Goal: Use online tool/utility: Use online tool/utility

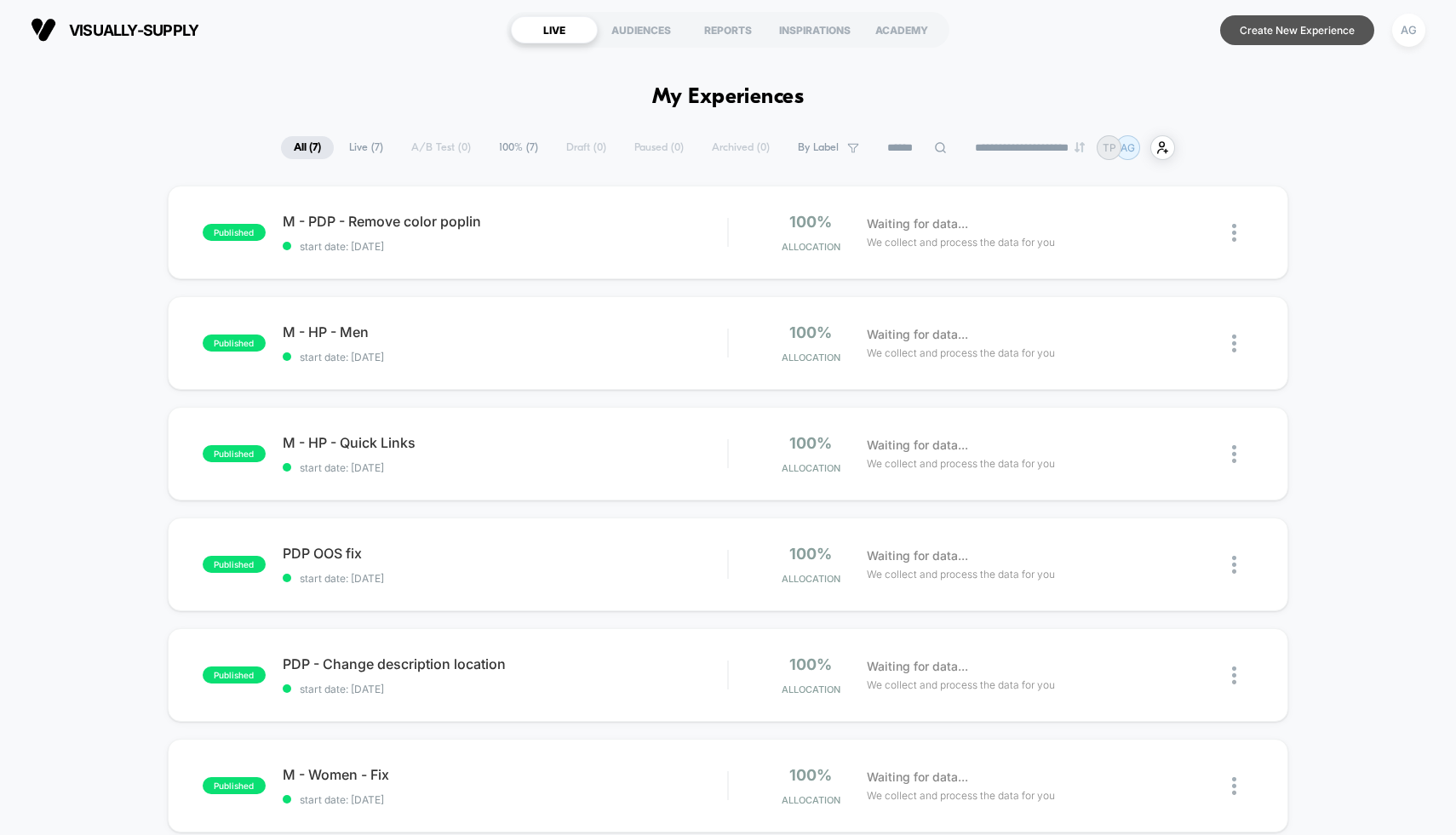
click at [1252, 27] on button "Create New Experience" at bounding box center [1297, 30] width 154 height 30
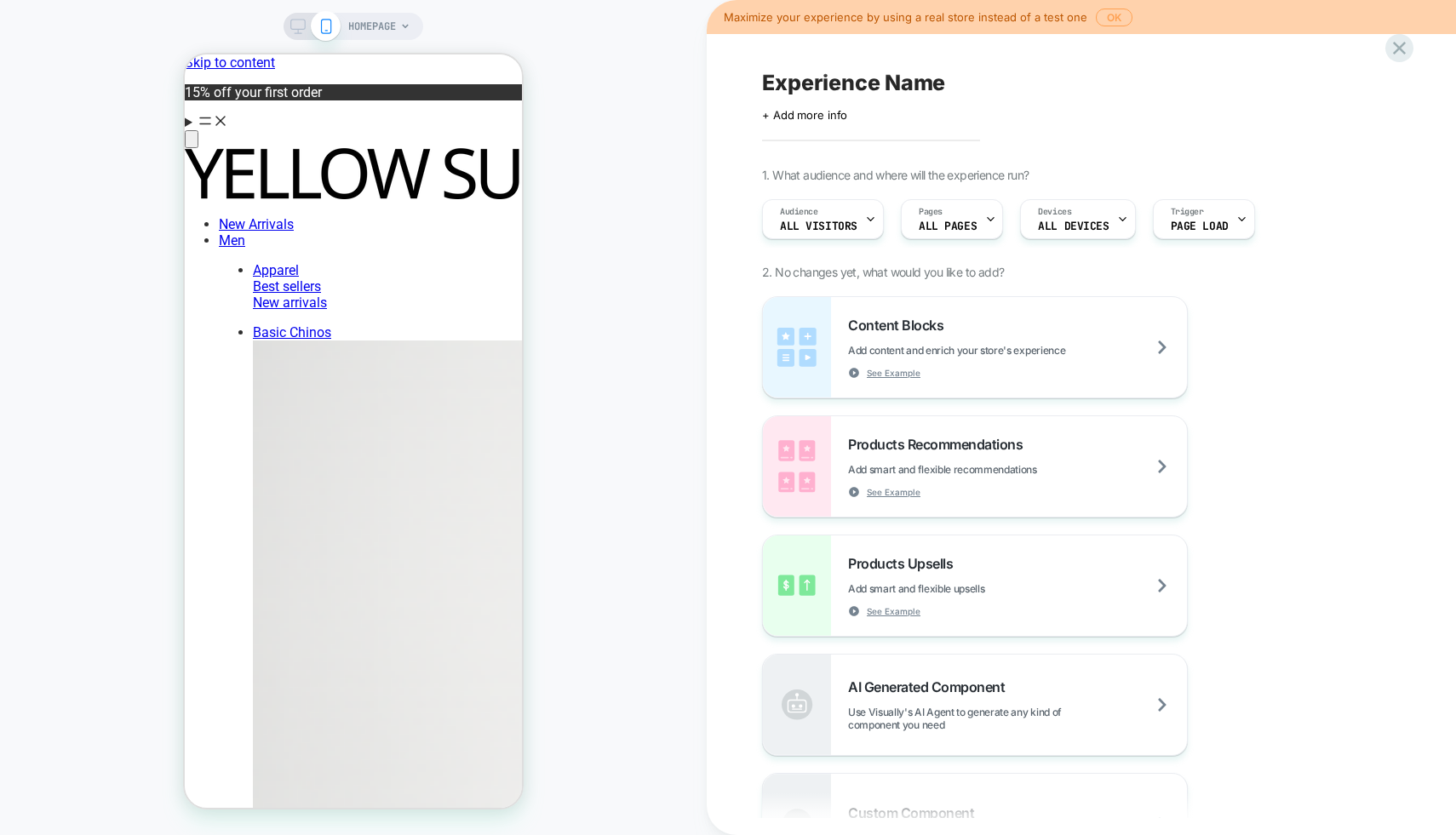
click at [1105, 16] on button "OK" at bounding box center [1113, 18] width 36 height 18
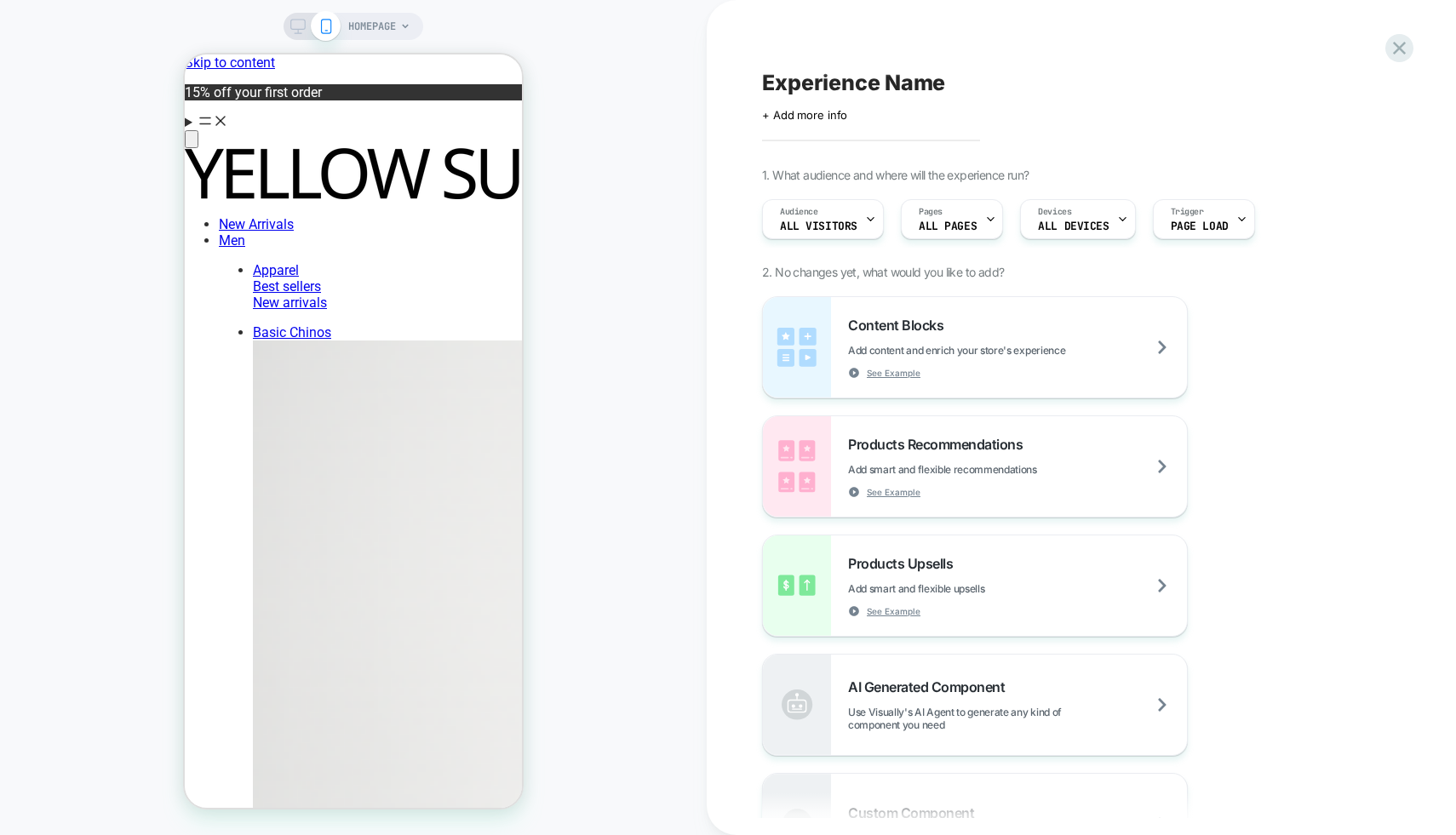
click at [393, 23] on span "HOMEPAGE" at bounding box center [372, 26] width 48 height 27
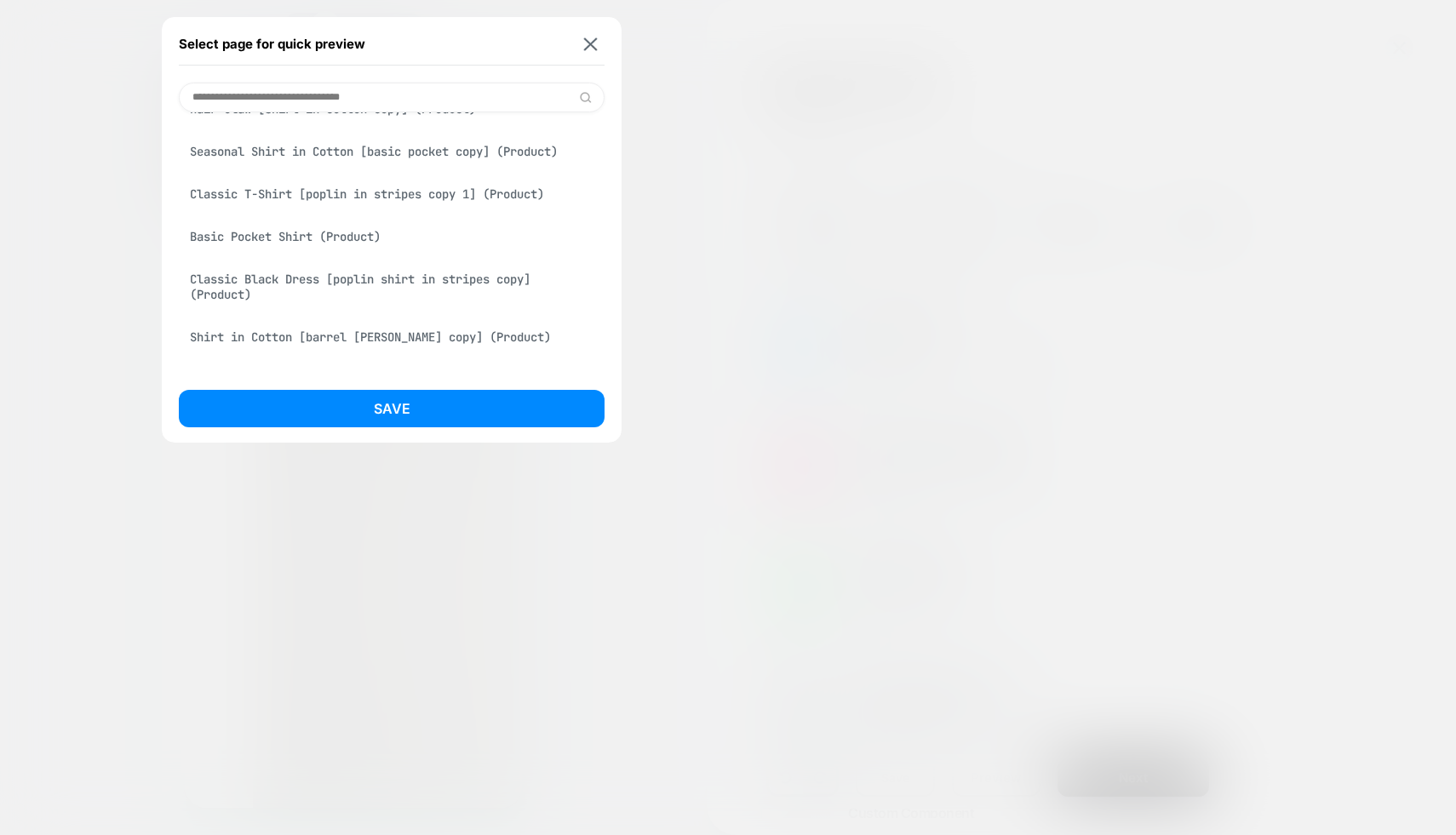
scroll to position [590, 0]
drag, startPoint x: 430, startPoint y: 160, endPoint x: 430, endPoint y: 251, distance: 91.0
click at [430, 247] on div "Womens (Collection) Poplin Shirt in Stripes (Product) Accessories (Collection) …" at bounding box center [391, 10] width 426 height 856
click at [333, 90] on input at bounding box center [391, 97] width 426 height 30
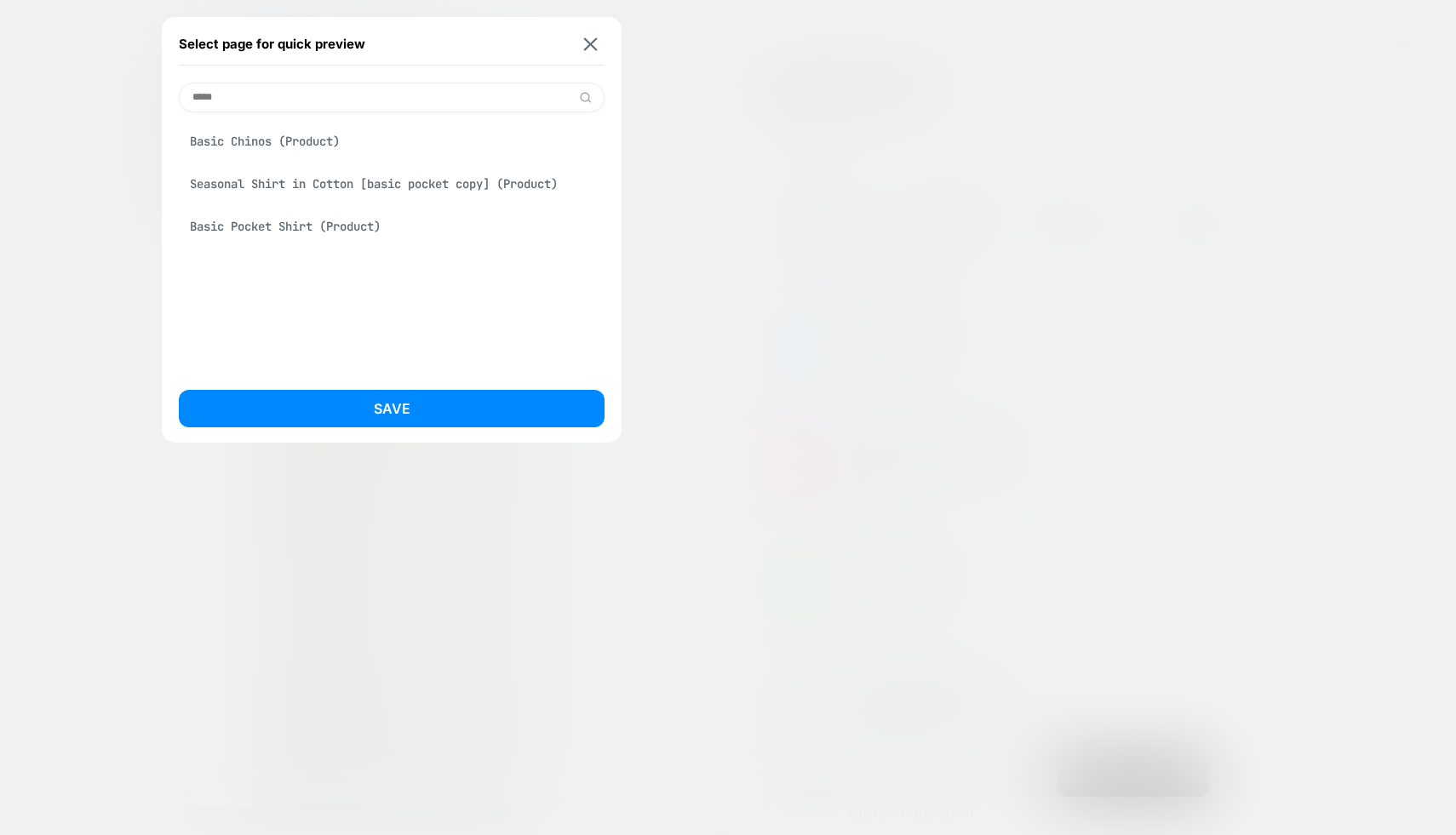
type input "*****"
click at [281, 231] on div "Basic Pocket Shirt (Product)" at bounding box center [391, 226] width 426 height 33
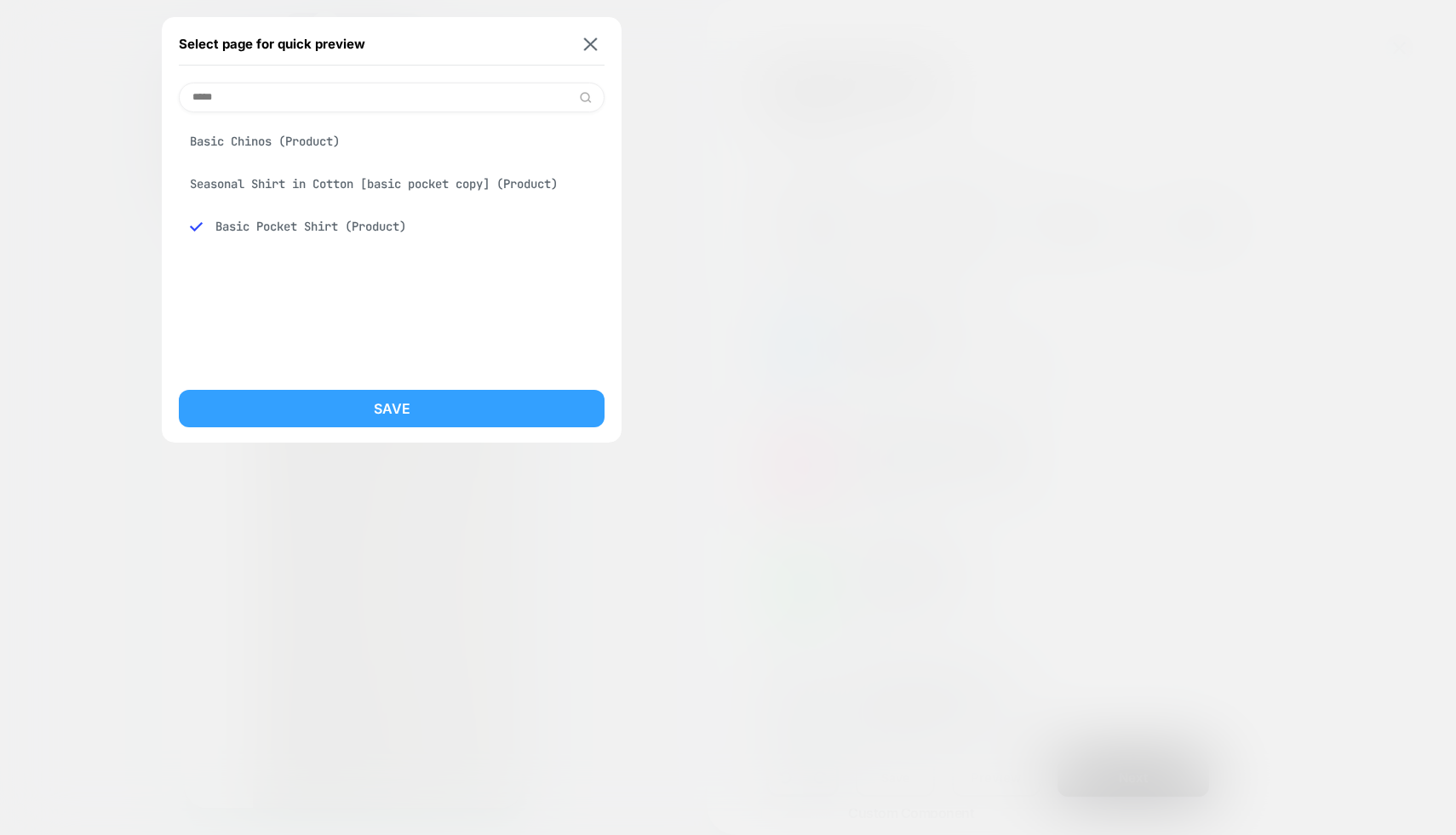
click at [308, 401] on button "Save" at bounding box center [391, 408] width 426 height 37
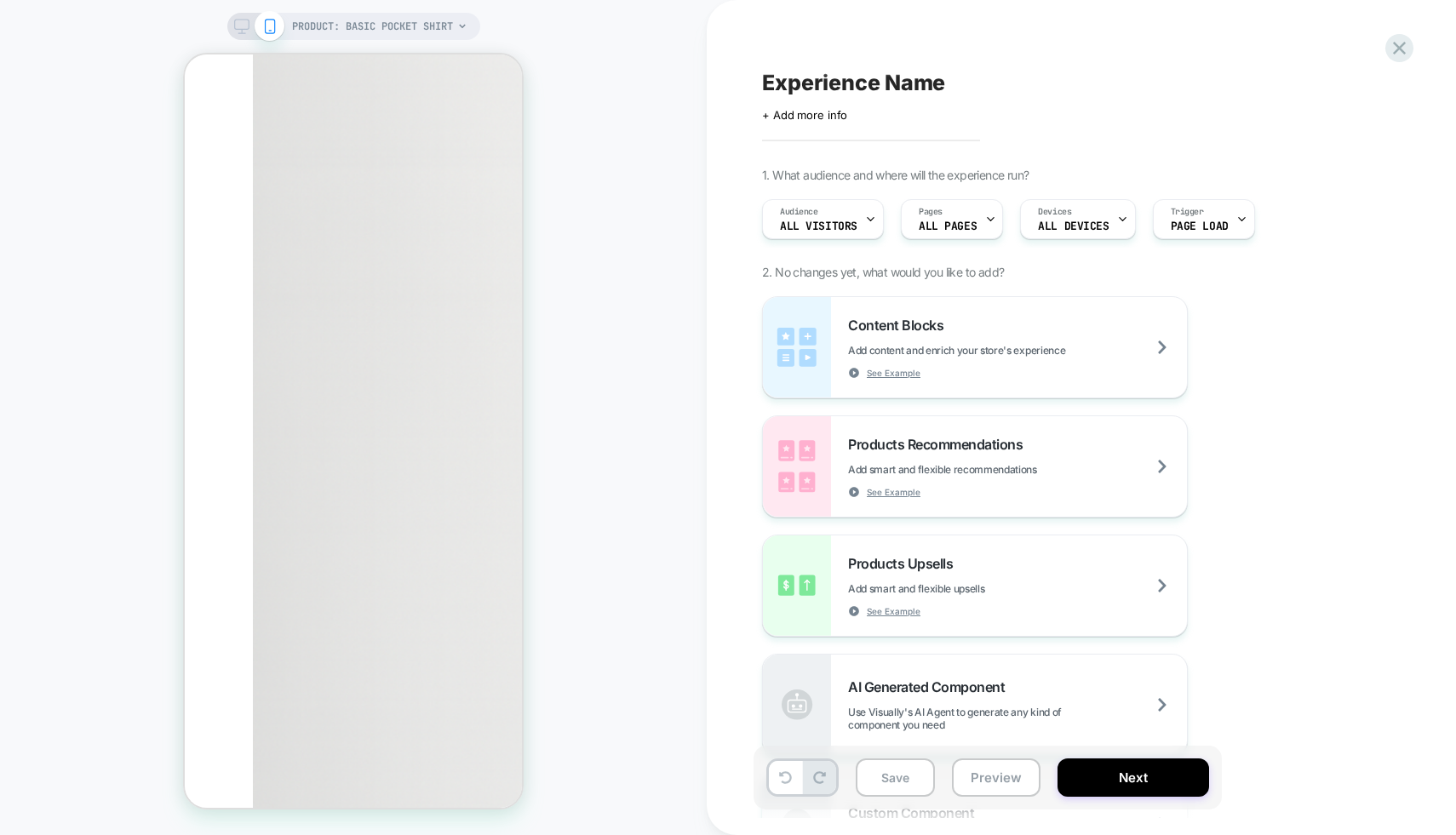
scroll to position [804, 0]
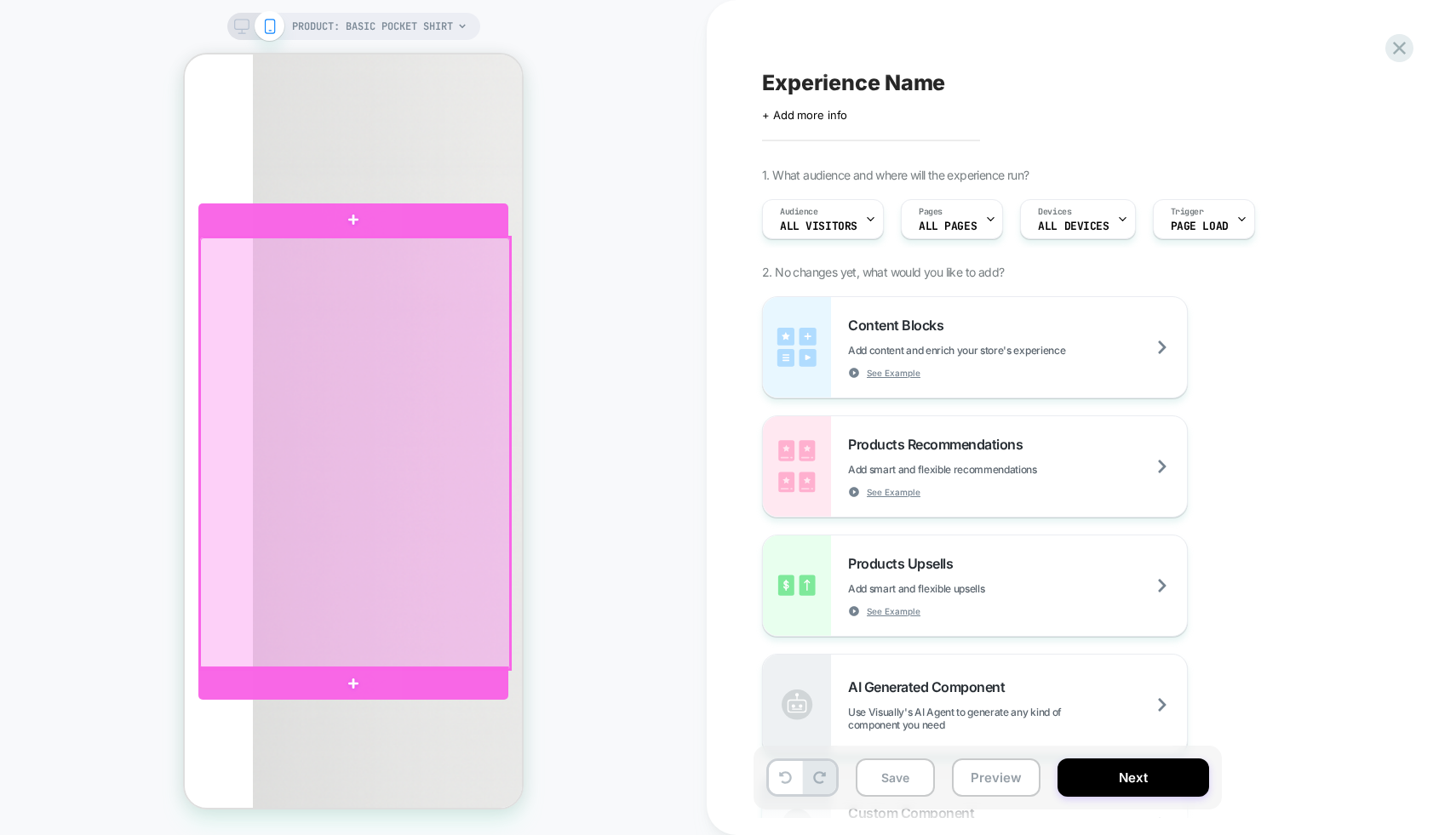
click at [484, 259] on div at bounding box center [355, 453] width 310 height 432
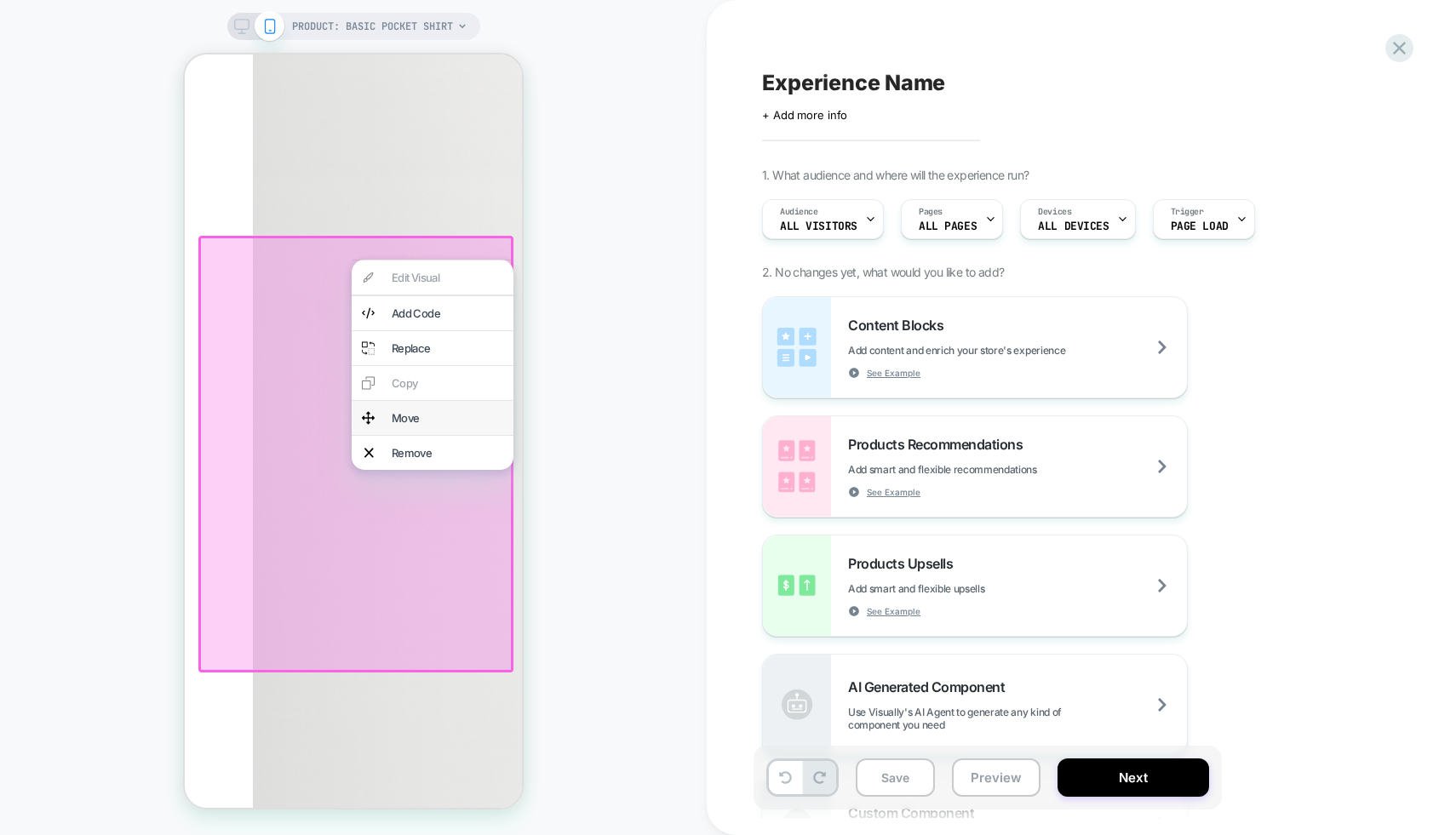
click at [438, 425] on div "Move" at bounding box center [447, 417] width 112 height 13
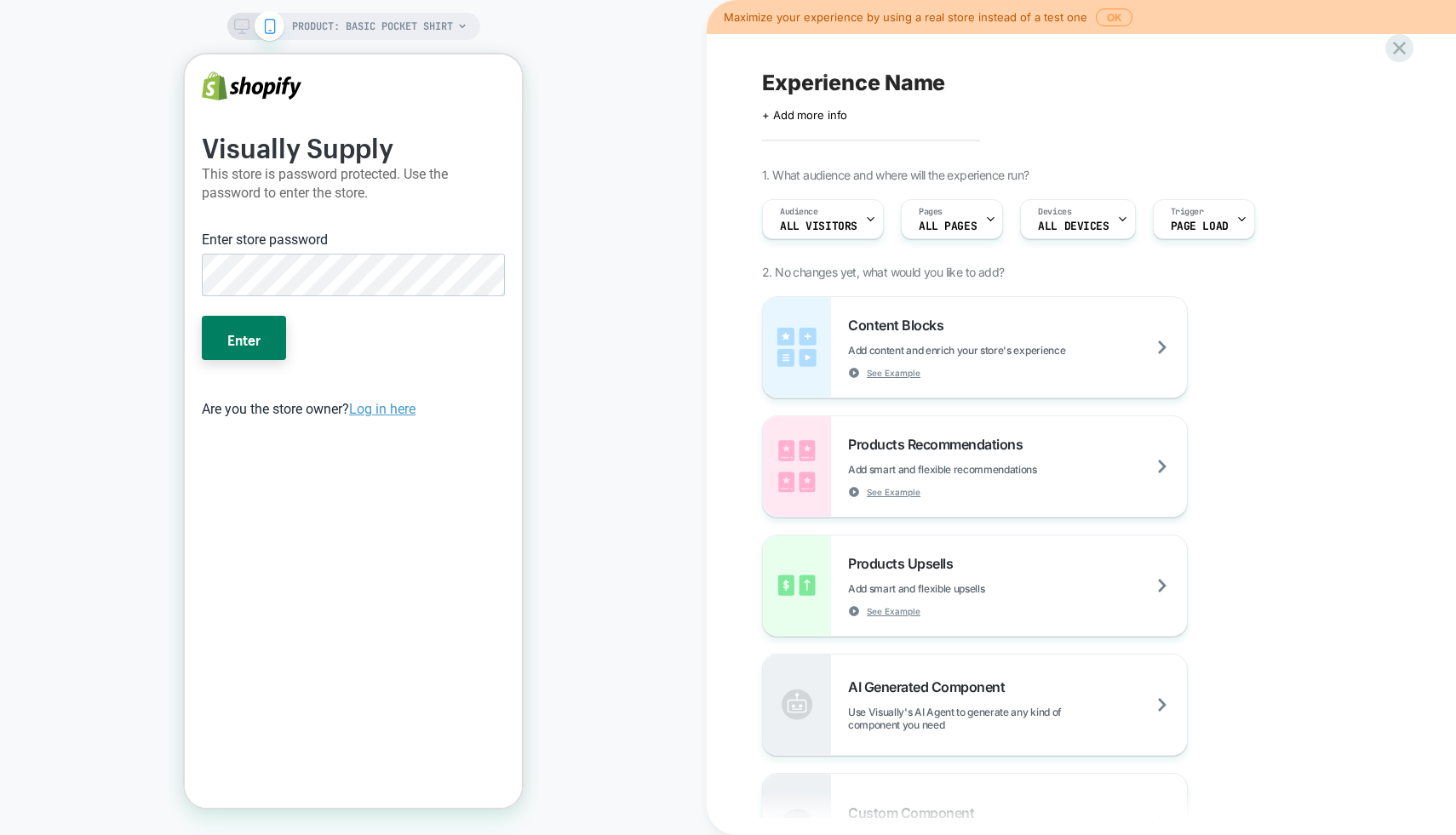
click at [149, 398] on div "PRODUCT: Basic Pocket Shirt PRODUCT: Basic Pocket Shirt" at bounding box center [353, 417] width 707 height 801
click at [256, 337] on button "Enter" at bounding box center [244, 338] width 84 height 44
click at [1114, 14] on button "OK" at bounding box center [1113, 18] width 36 height 18
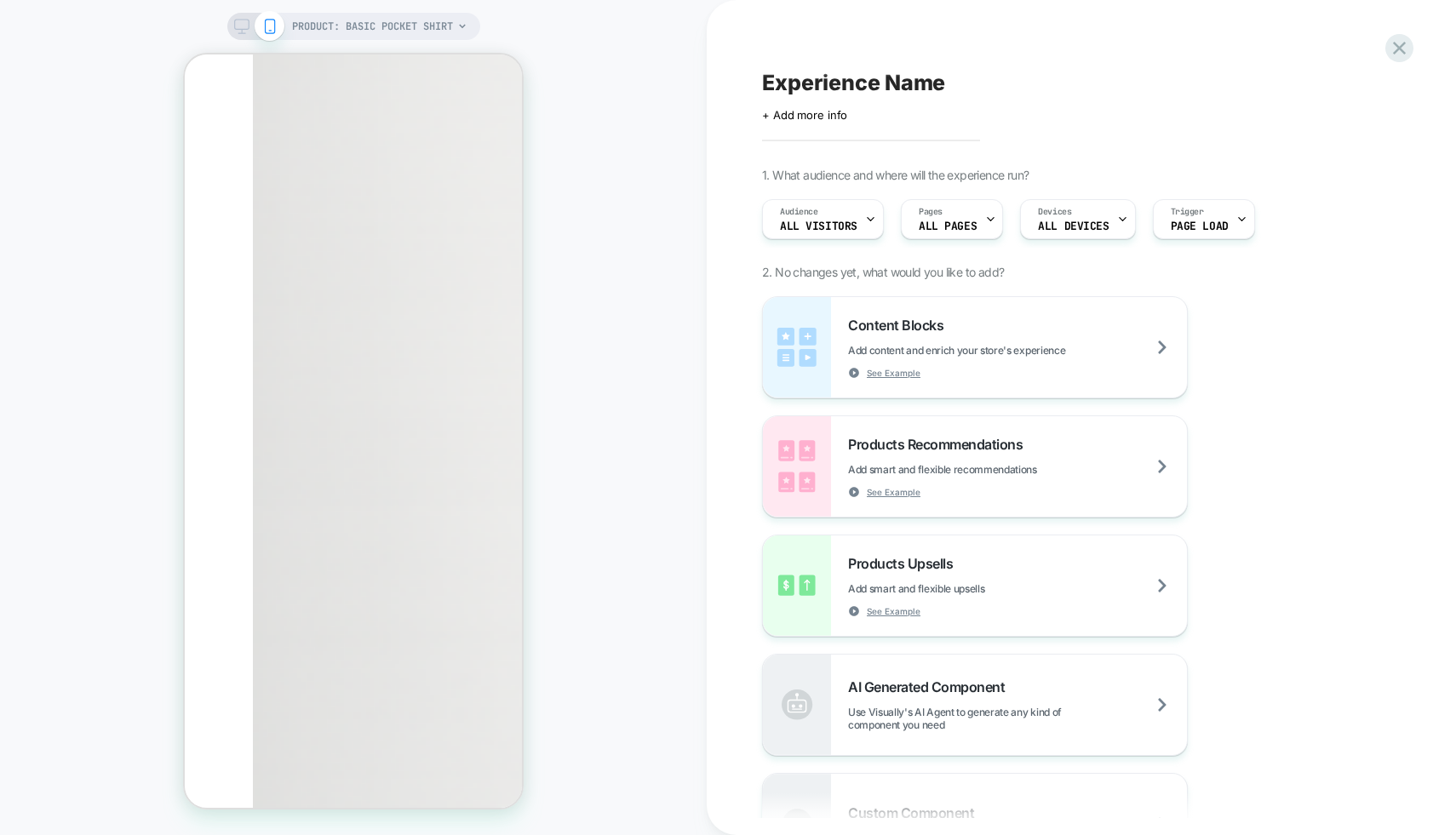
scroll to position [616, 0]
